Goal: Information Seeking & Learning: Learn about a topic

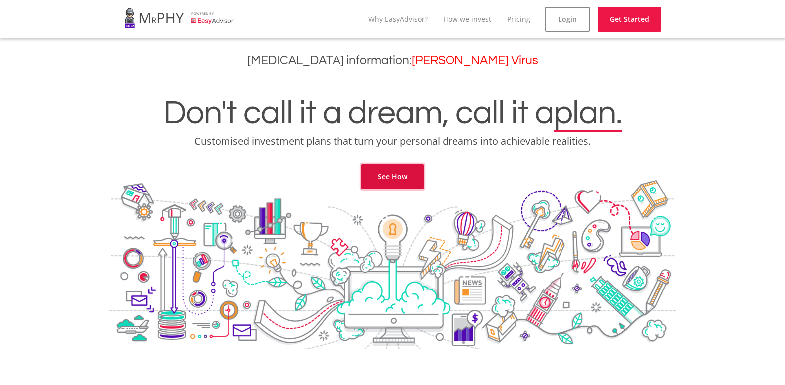
click at [410, 173] on link "See How" at bounding box center [392, 176] width 62 height 25
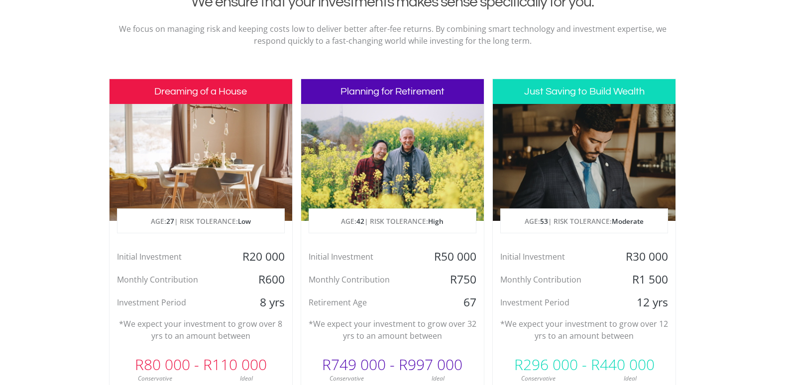
scroll to position [454, 0]
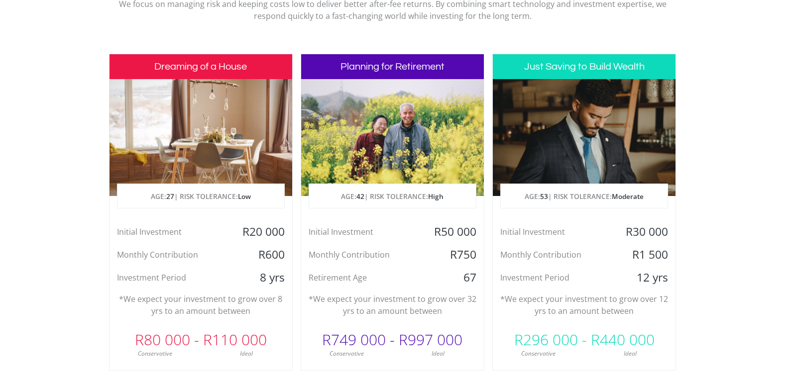
click at [211, 136] on div at bounding box center [201, 137] width 183 height 117
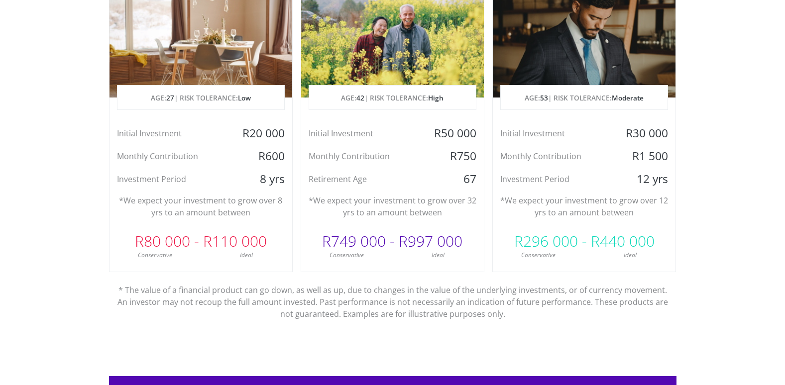
scroll to position [554, 0]
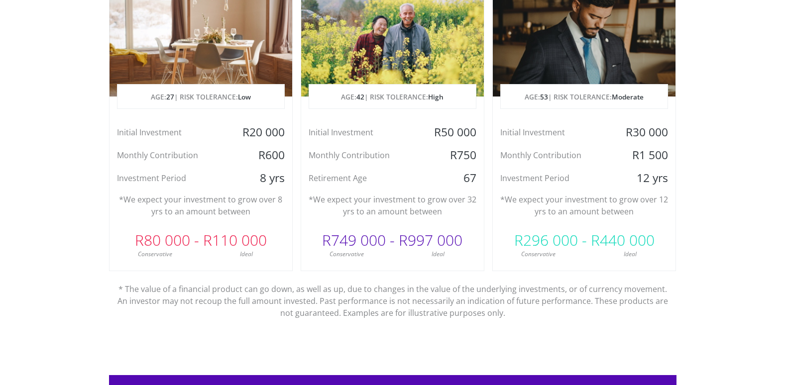
click at [221, 234] on div "R80 000 - R110 000" at bounding box center [201, 241] width 183 height 30
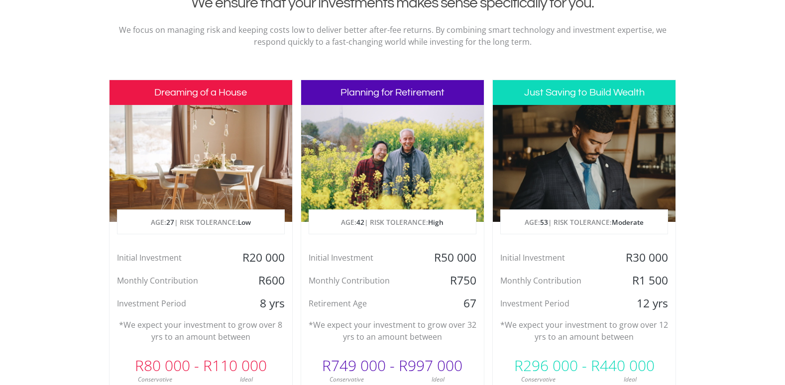
scroll to position [404, 0]
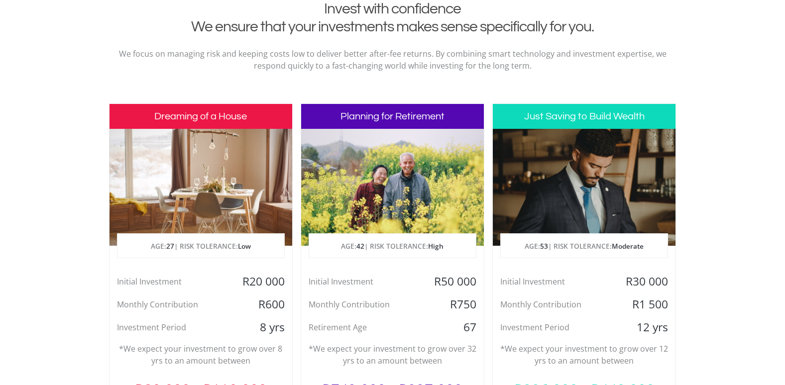
click at [211, 154] on div at bounding box center [201, 187] width 183 height 117
click at [216, 111] on h3 "Dreaming of a House" at bounding box center [201, 116] width 183 height 25
click at [422, 153] on div at bounding box center [392, 187] width 183 height 117
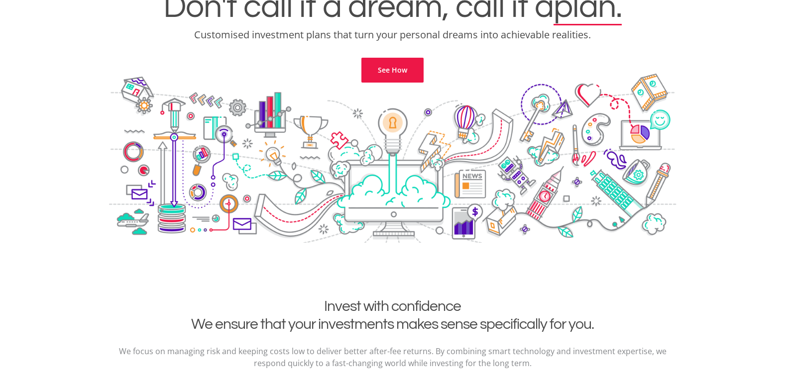
scroll to position [6, 0]
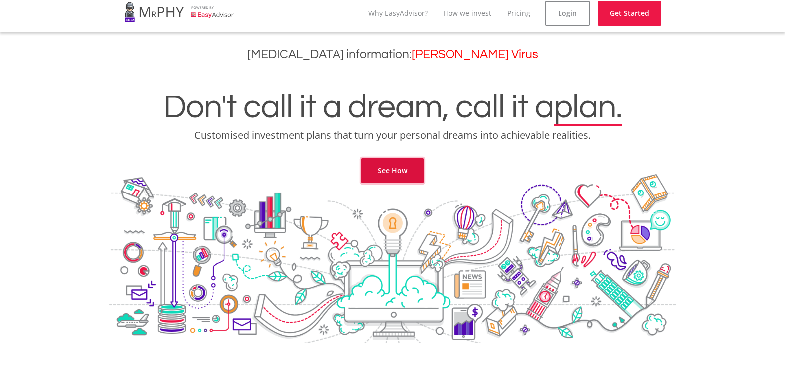
click at [396, 175] on link "See How" at bounding box center [392, 170] width 62 height 25
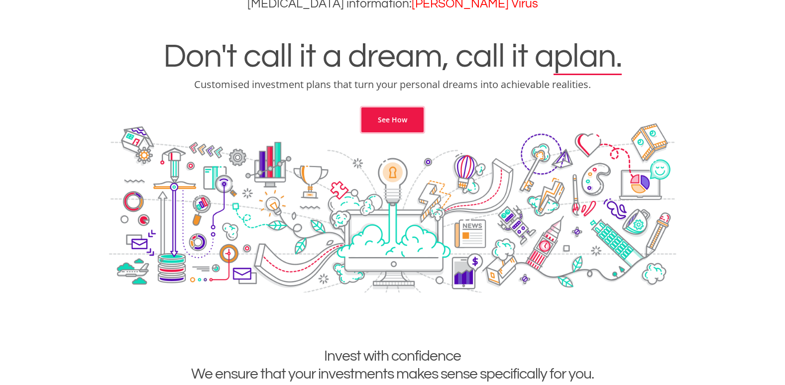
scroll to position [0, 0]
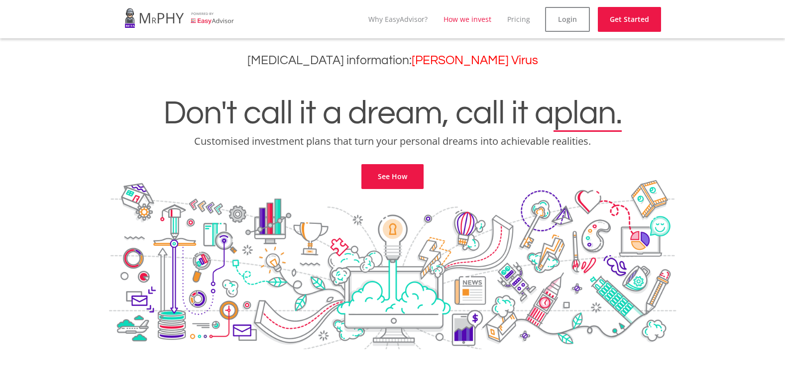
click at [485, 21] on link "How we invest" at bounding box center [468, 18] width 48 height 9
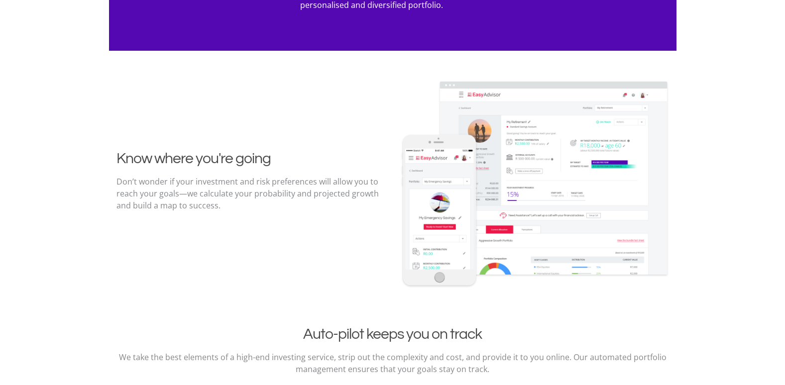
scroll to position [1177, 0]
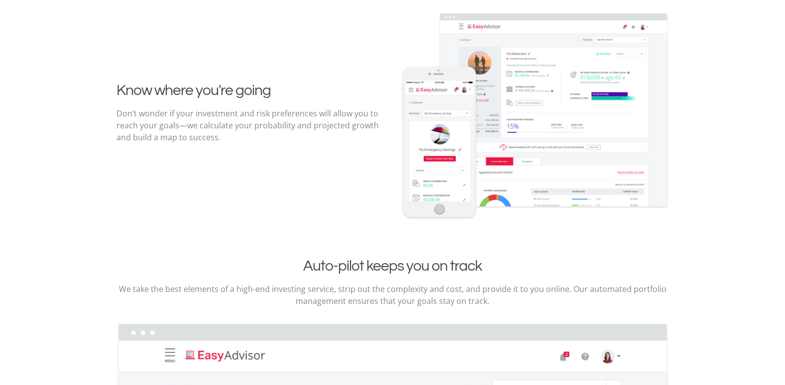
click at [494, 150] on img at bounding box center [534, 116] width 269 height 209
click at [452, 152] on img at bounding box center [534, 116] width 269 height 209
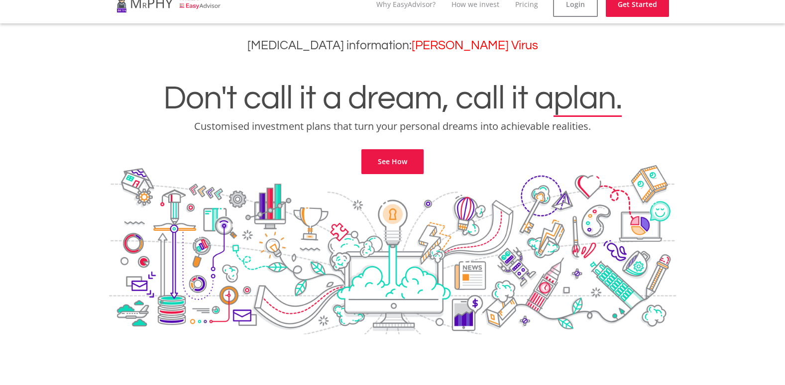
scroll to position [0, 0]
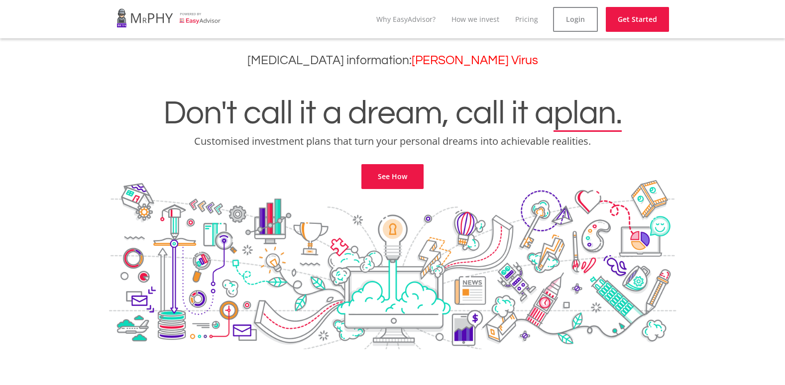
drag, startPoint x: 446, startPoint y: 167, endPoint x: 316, endPoint y: 145, distance: 131.7
click at [316, 145] on p "Customised investment plans that turn your personal dreams into achievable real…" at bounding box center [392, 141] width 770 height 14
